Goal: Transaction & Acquisition: Purchase product/service

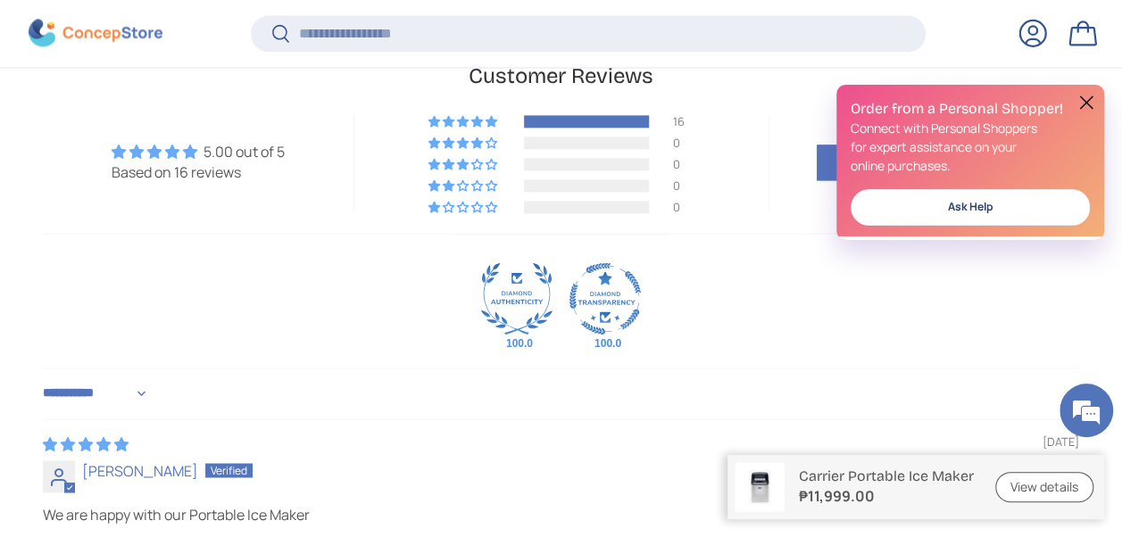
scroll to position [4638, 0]
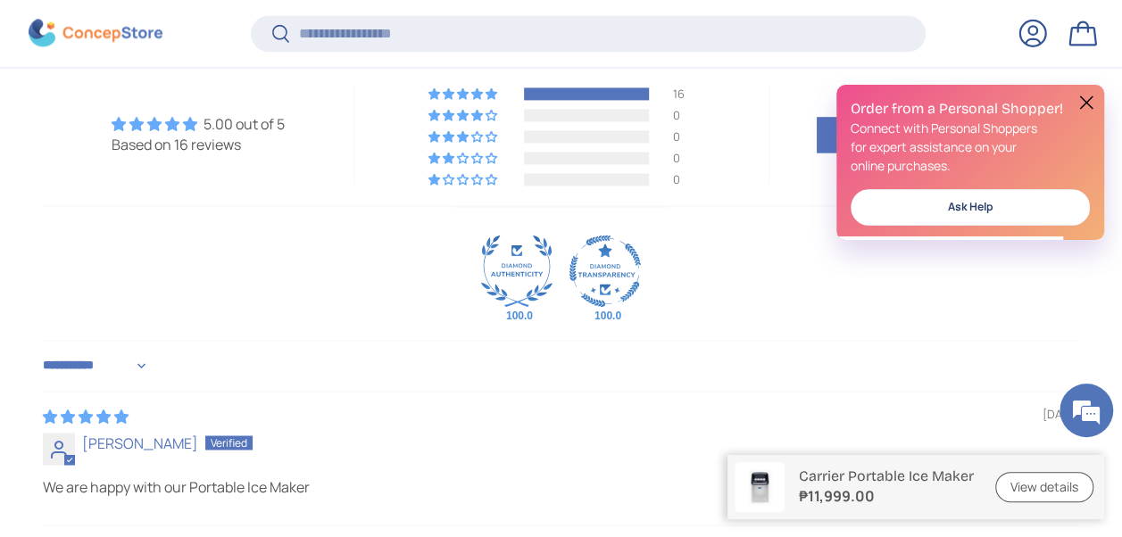
click at [1090, 102] on button at bounding box center [1086, 102] width 21 height 21
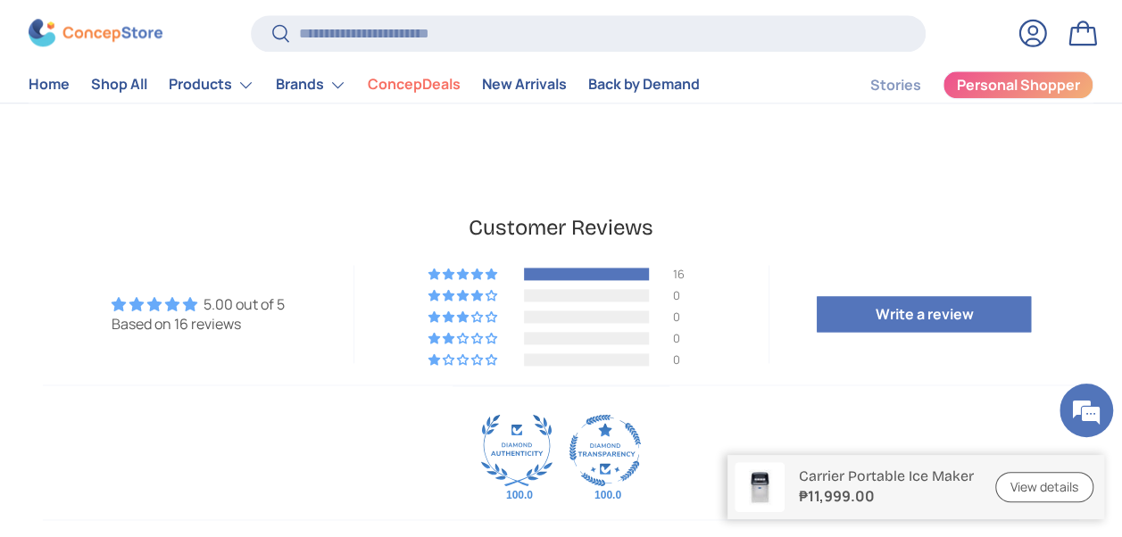
scroll to position [4379, 0]
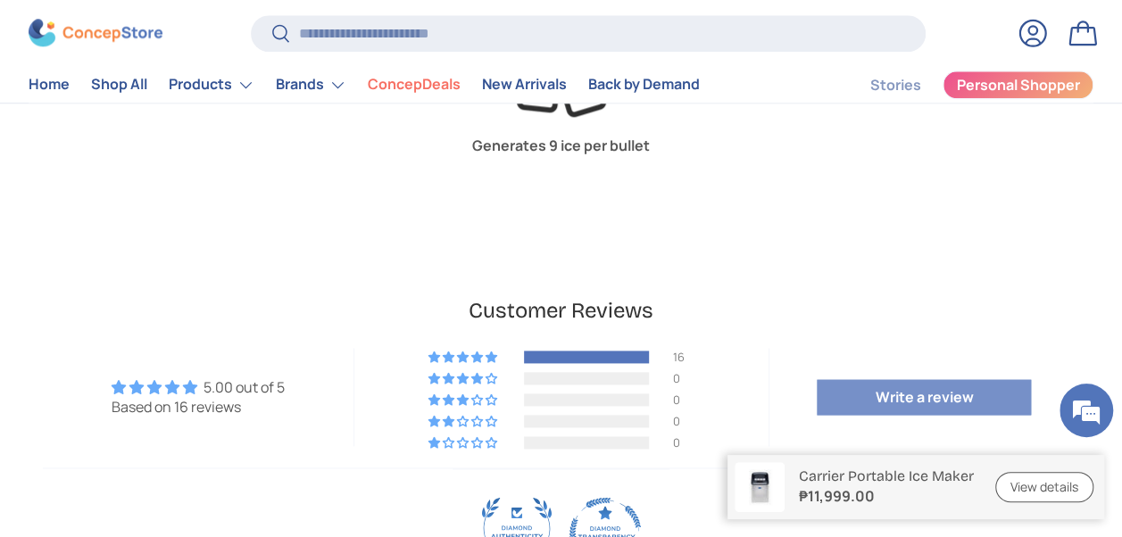
click at [894, 379] on link "Write a review" at bounding box center [924, 397] width 214 height 36
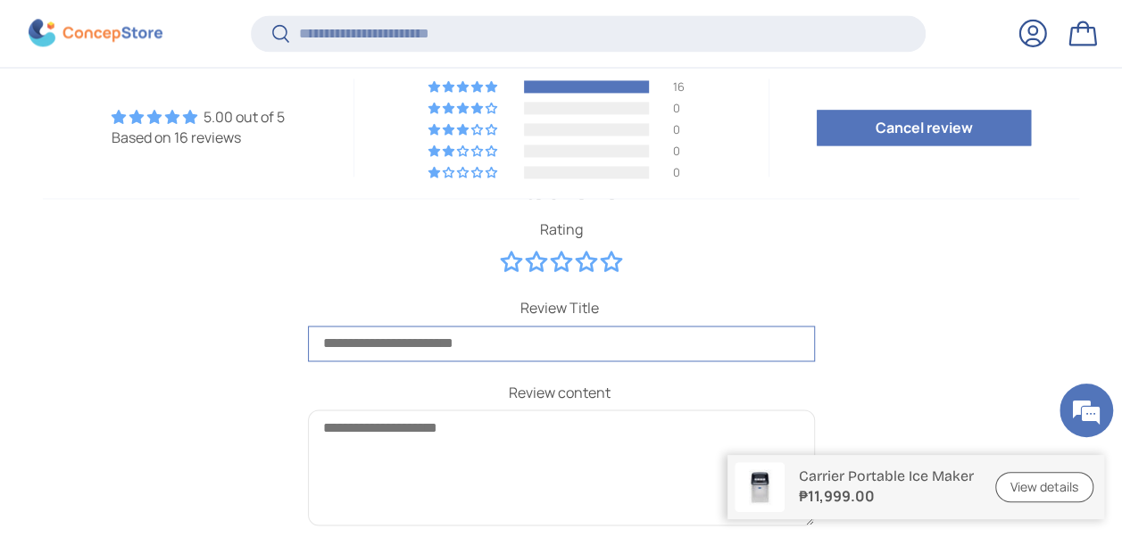
scroll to position [0, 0]
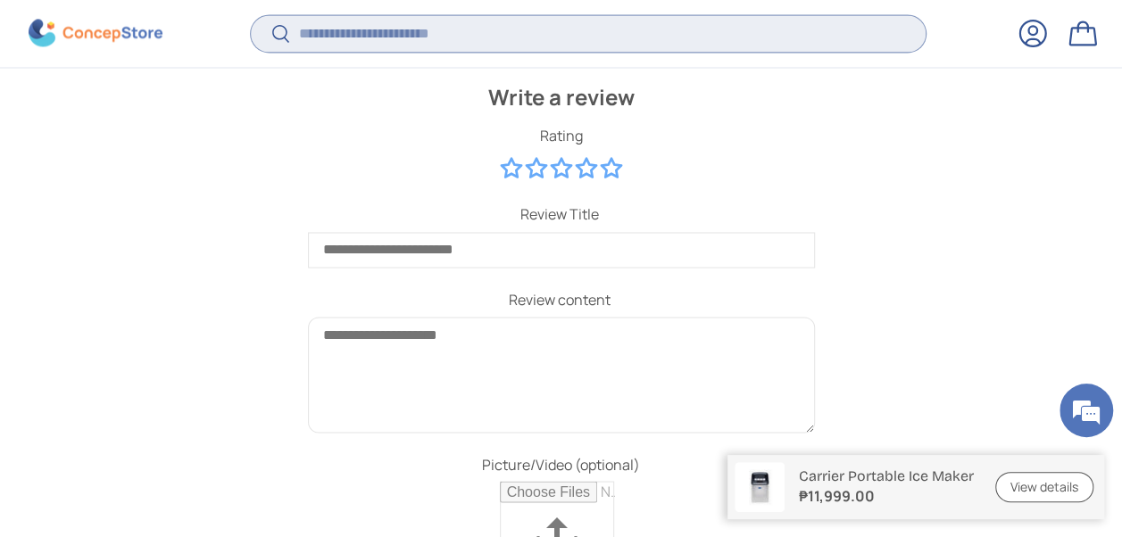
click at [435, 30] on input "Search" at bounding box center [588, 33] width 675 height 37
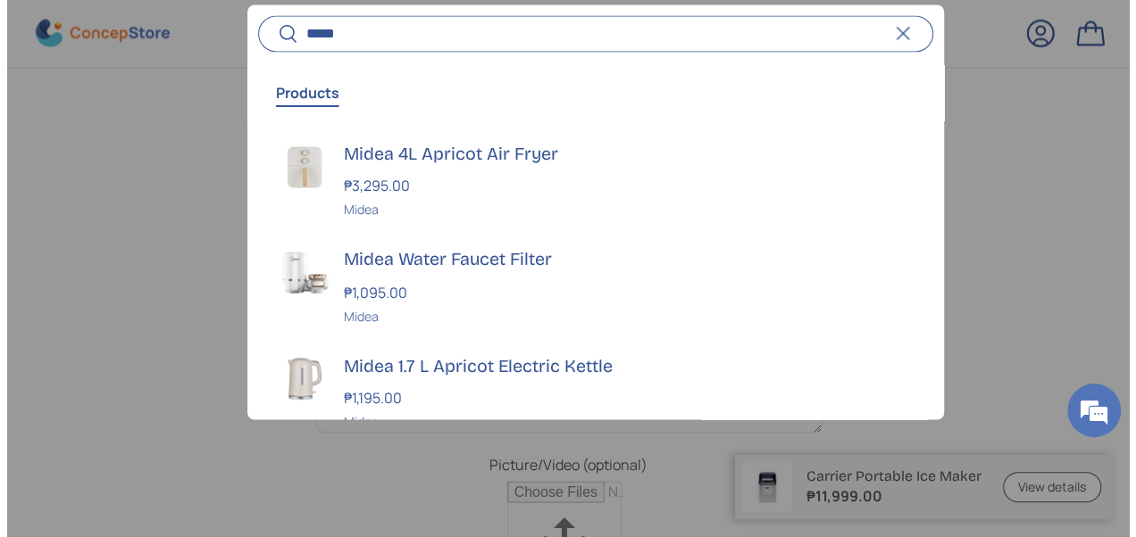
scroll to position [4803, 0]
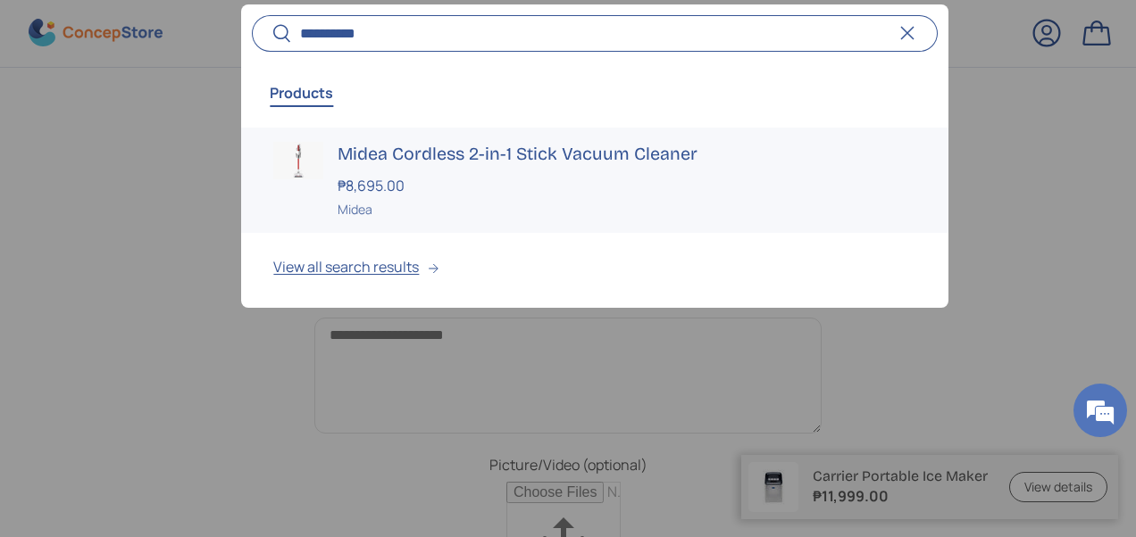
type input "**********"
drag, startPoint x: 445, startPoint y: 165, endPoint x: 454, endPoint y: 161, distance: 9.2
click at [446, 166] on div "Midea Cordless 2-in-1 Stick Vacuum Cleaner ₱8,695.00 Unit price / Unavailable […" at bounding box center [626, 181] width 578 height 78
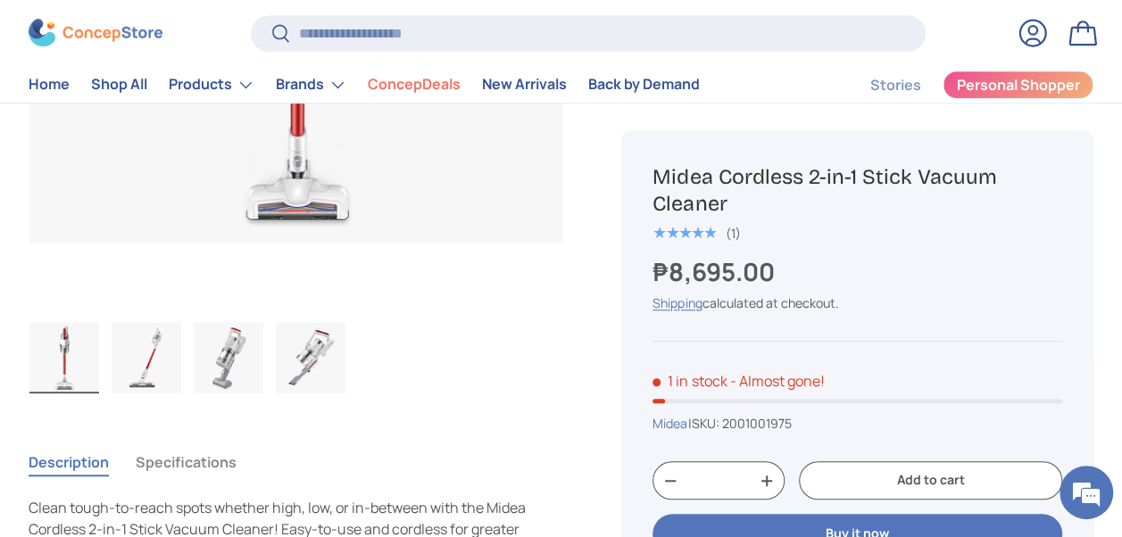
scroll to position [369, 0]
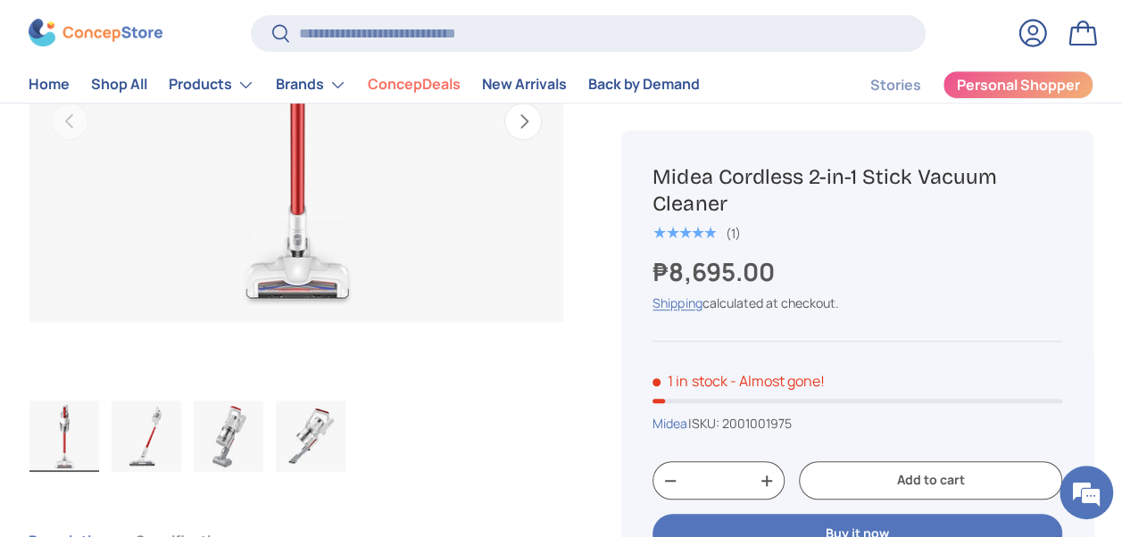
drag, startPoint x: 734, startPoint y: 192, endPoint x: 661, endPoint y: 173, distance: 75.6
click at [661, 173] on h1 "Midea Cordless 2-in-1 Stick Vacuum Cleaner" at bounding box center [858, 190] width 410 height 54
copy h1 "Midea Cordless 2-in-1 Stick Vacuum Cleaner"
